Goal: Navigation & Orientation: Find specific page/section

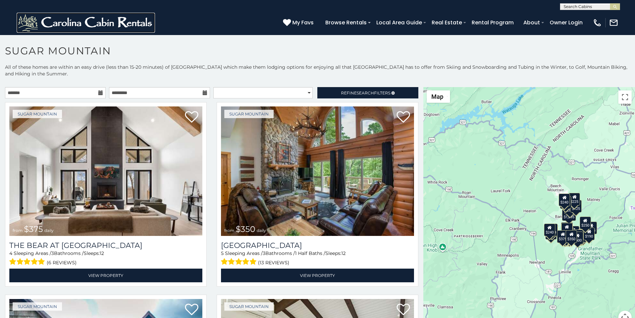
click at [31, 17] on img at bounding box center [86, 23] width 138 height 20
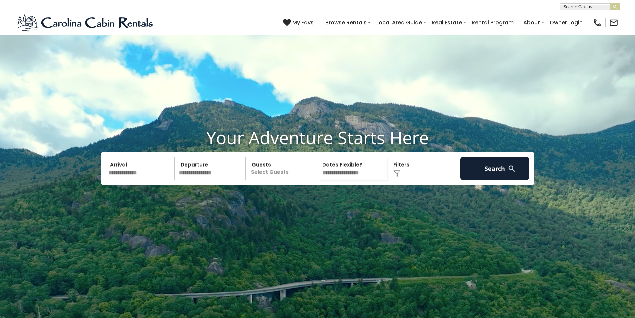
scroll to position [278, 0]
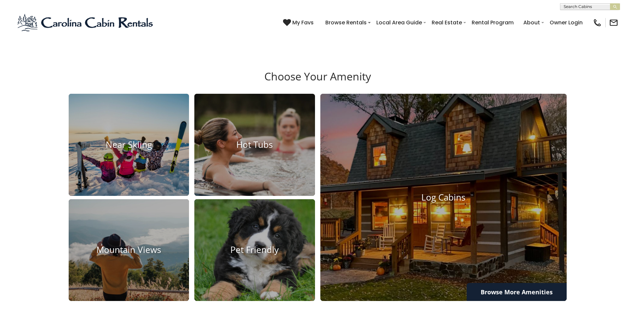
scroll to position [555, 0]
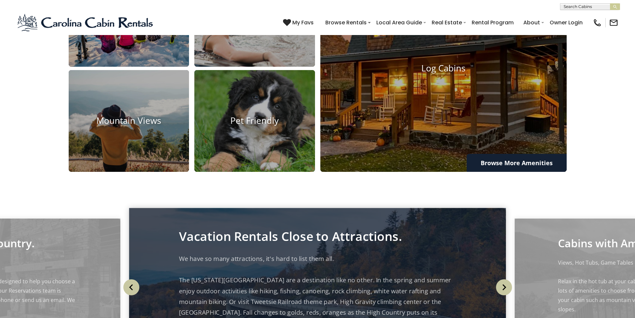
scroll to position [639, 0]
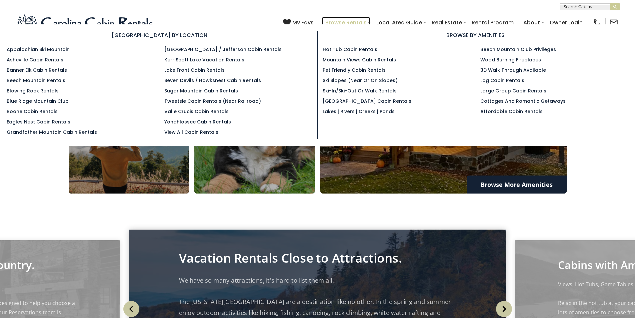
click at [370, 19] on link "Browse Rentals" at bounding box center [346, 23] width 48 height 12
